Goal: Information Seeking & Learning: Understand process/instructions

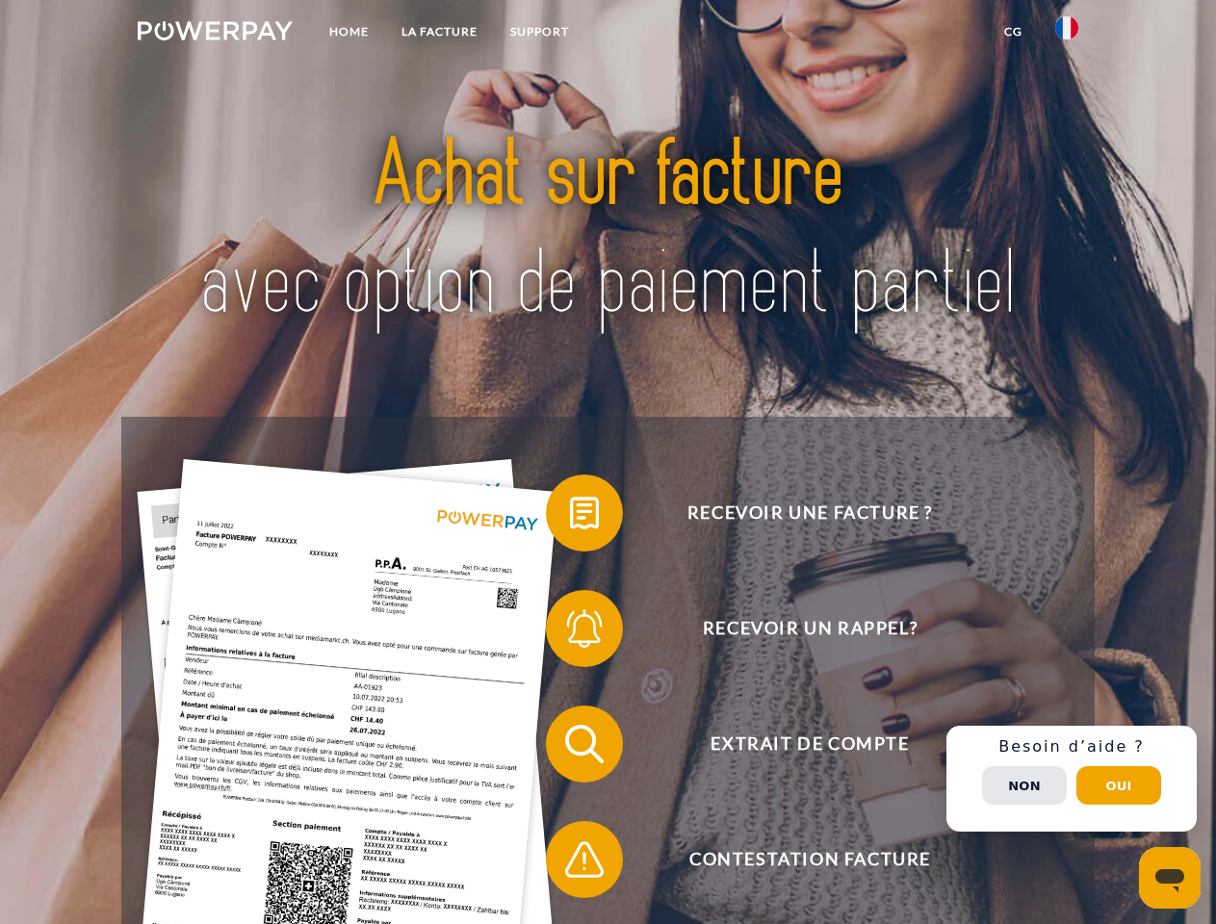
click at [215, 34] on img at bounding box center [215, 30] width 155 height 19
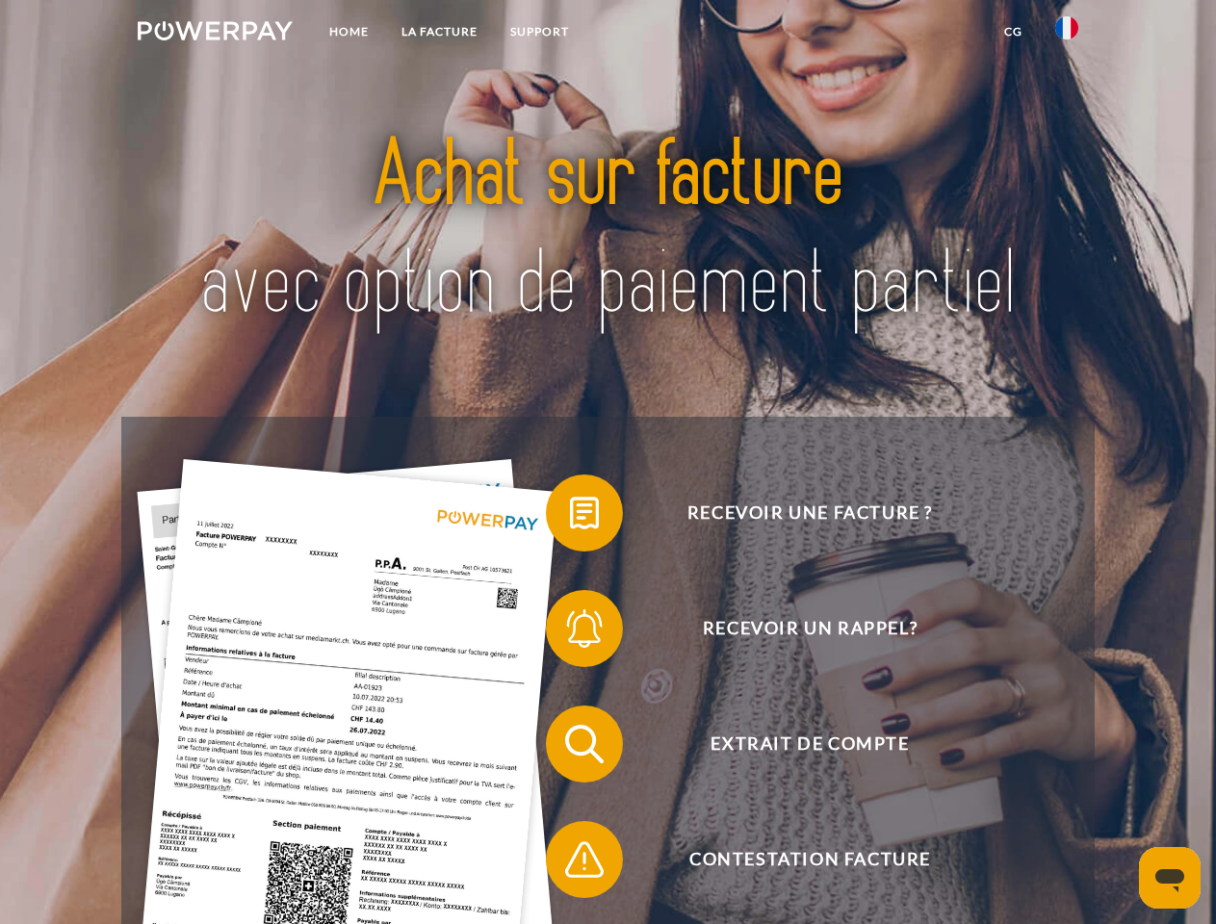
click at [1066, 34] on img at bounding box center [1066, 27] width 23 height 23
click at [1013, 32] on link "CG" at bounding box center [1013, 31] width 51 height 35
click at [570, 517] on span at bounding box center [555, 513] width 96 height 96
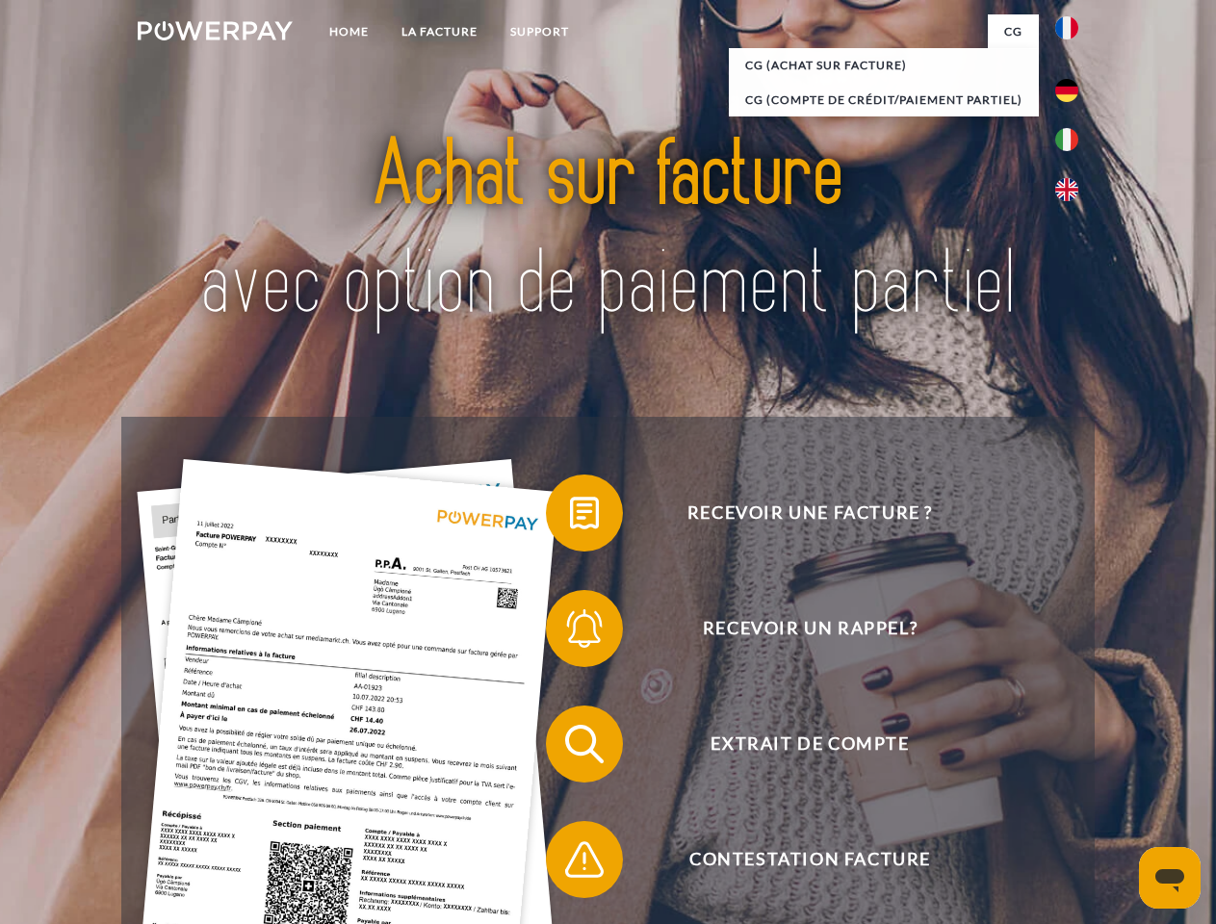
click at [570, 632] on div "Recevoir une facture ? Recevoir un rappel? Extrait de compte retour" at bounding box center [607, 802] width 972 height 770
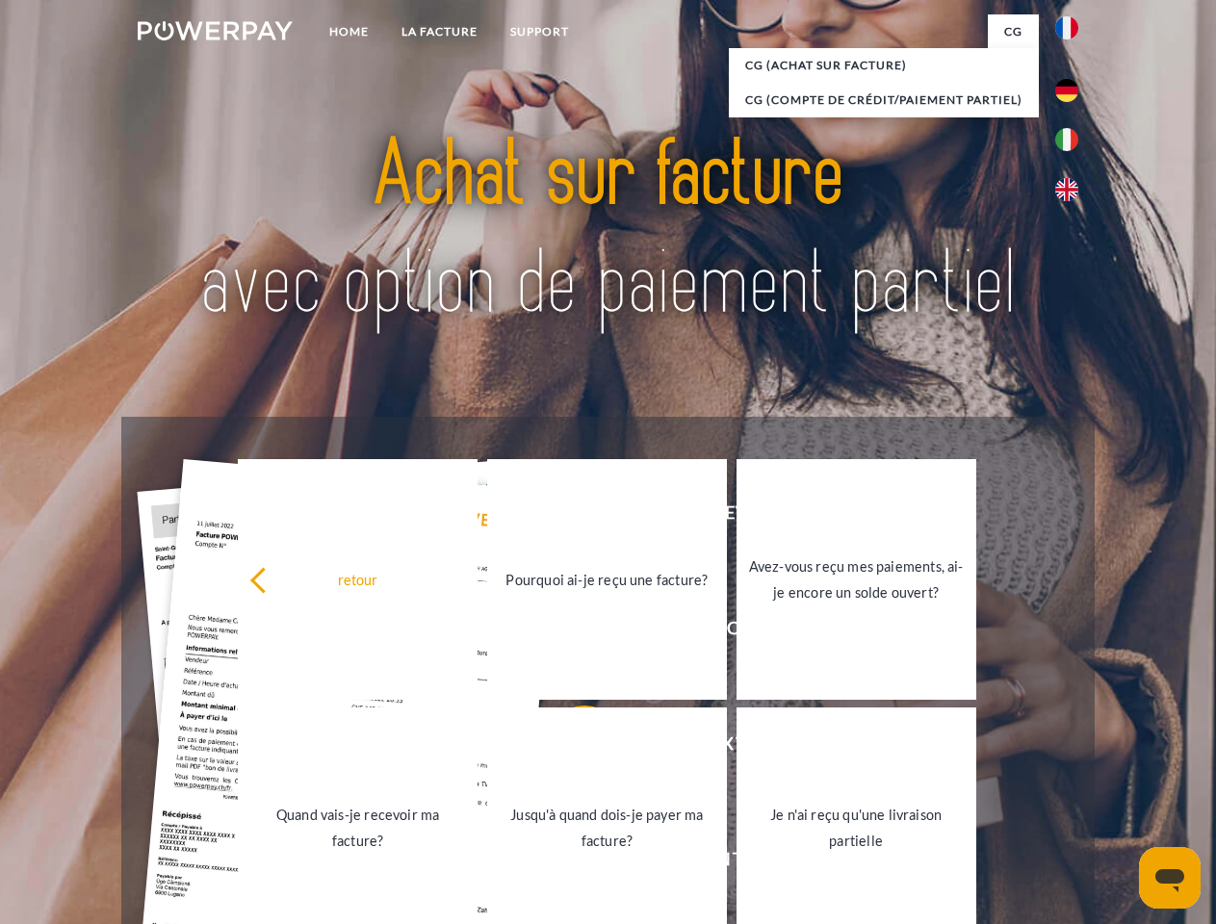
click at [570, 748] on link "Jusqu'à quand dois-je payer ma facture?" at bounding box center [607, 827] width 240 height 241
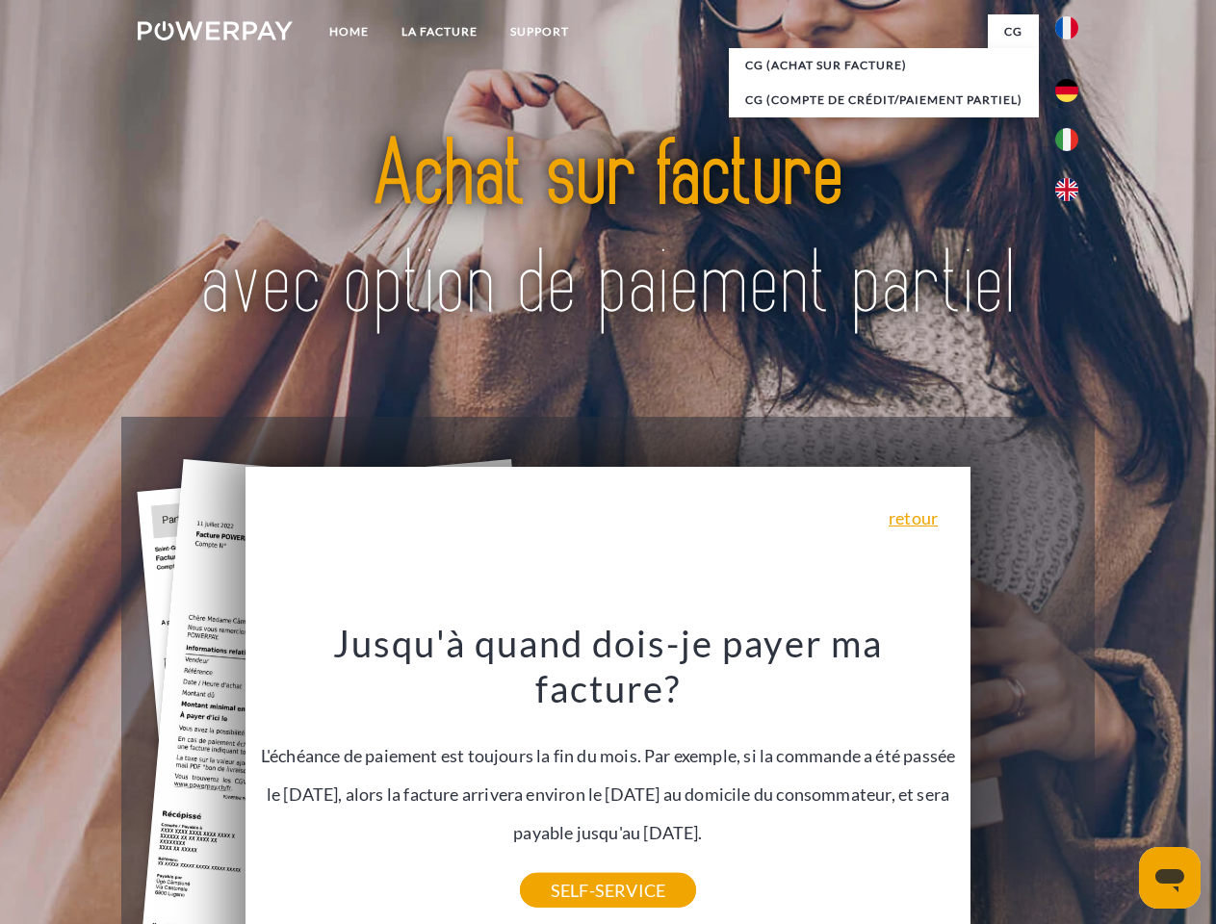
click at [570, 863] on div "Recevoir une facture ? Recevoir un rappel? Extrait de compte retour" at bounding box center [607, 802] width 972 height 770
click at [1071, 779] on div "Recevoir une facture ? Recevoir un rappel? Extrait de compte retour" at bounding box center [607, 802] width 972 height 770
click at [1024, 783] on span "Extrait de compte" at bounding box center [810, 744] width 472 height 77
click at [1118, 785] on header "Home LA FACTURE Support" at bounding box center [608, 664] width 1216 height 1329
